Goal: Communication & Community: Answer question/provide support

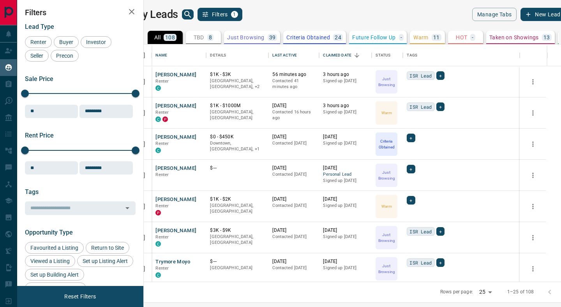
scroll to position [237, 414]
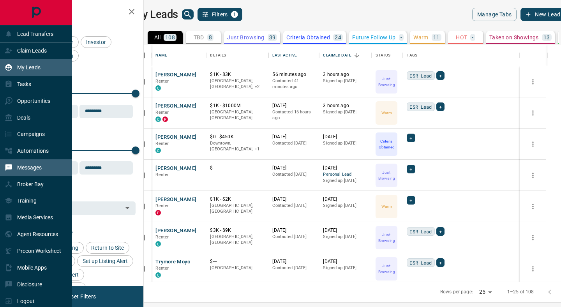
click at [30, 168] on p "Messages" at bounding box center [29, 167] width 25 height 6
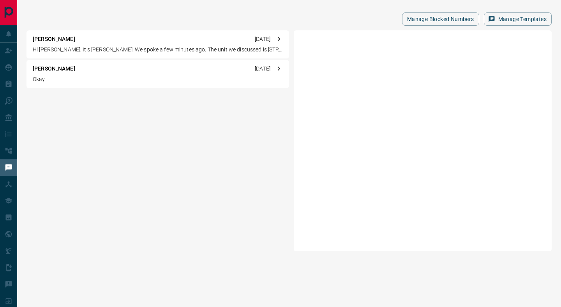
click at [152, 46] on p "Hi [PERSON_NAME], It’s [PERSON_NAME]. We spoke a few minutes ago. The unit we d…" at bounding box center [158, 50] width 250 height 8
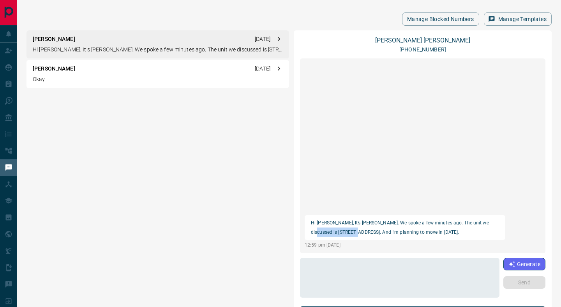
drag, startPoint x: 488, startPoint y: 222, endPoint x: 340, endPoint y: 233, distance: 148.4
click at [340, 233] on p "Hi [PERSON_NAME], It’s [PERSON_NAME]. We spoke a few minutes ago. The unit we d…" at bounding box center [405, 227] width 188 height 19
copy p "2512 - 3 Rean Driv"
click at [364, 262] on textarea at bounding box center [399, 277] width 189 height 33
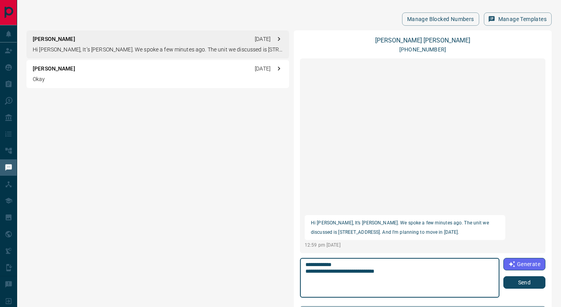
type textarea "**********"
click at [517, 284] on button "Send" at bounding box center [524, 282] width 42 height 12
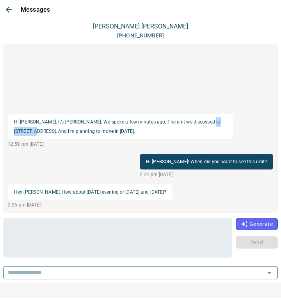
drag, startPoint x: 206, startPoint y: 122, endPoint x: 23, endPoint y: 130, distance: 182.9
click at [23, 130] on p "Hi [PERSON_NAME], It’s [PERSON_NAME]. We spoke a few minutes ago. The unit we d…" at bounding box center [120, 126] width 213 height 19
copy p "3 Rean Driv"
